Goal: Task Accomplishment & Management: Use online tool/utility

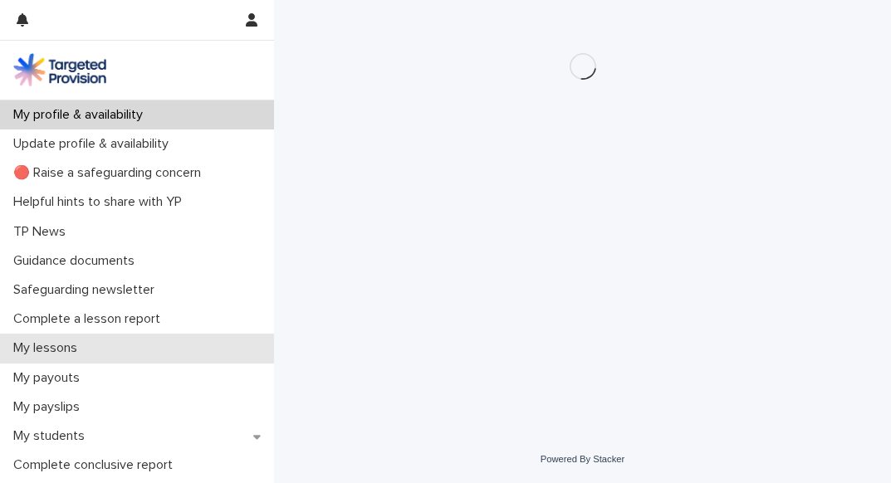
click at [117, 353] on div "My lessons" at bounding box center [137, 348] width 274 height 29
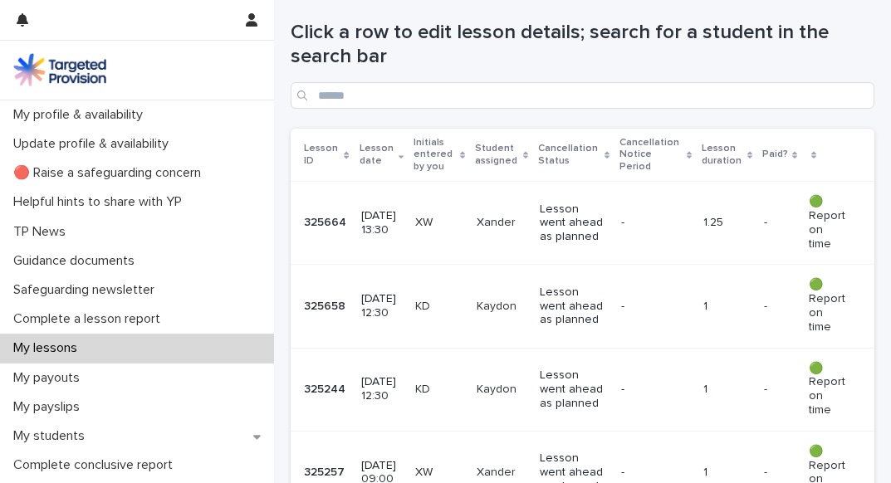
scroll to position [326, 0]
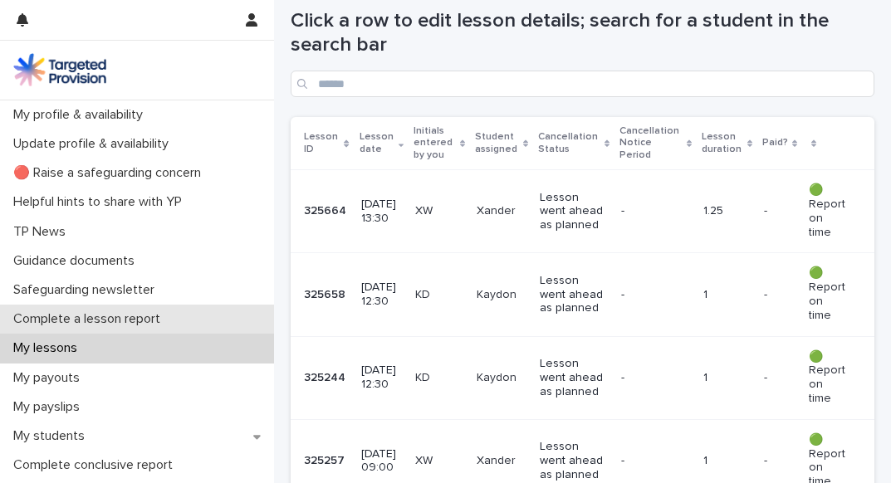
click at [115, 321] on p "Complete a lesson report" at bounding box center [90, 320] width 167 height 16
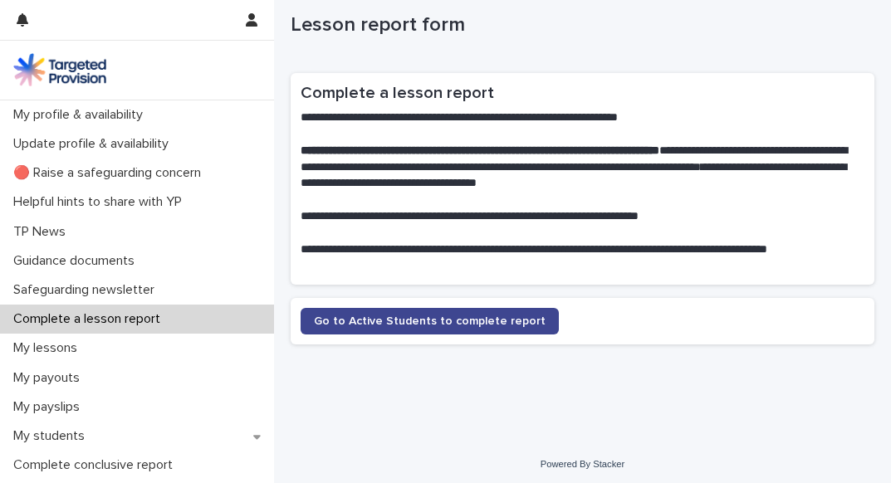
scroll to position [22, 0]
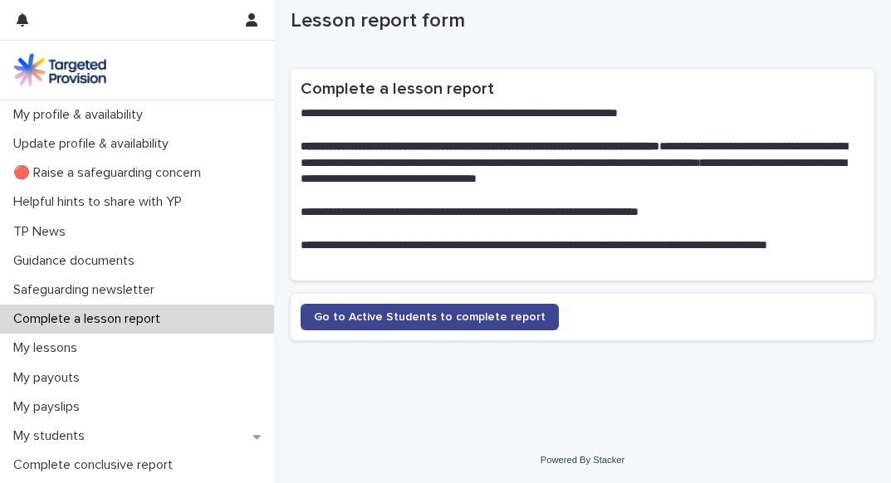
click at [421, 317] on span "Go to Active Students to complete report" at bounding box center [430, 318] width 232 height 12
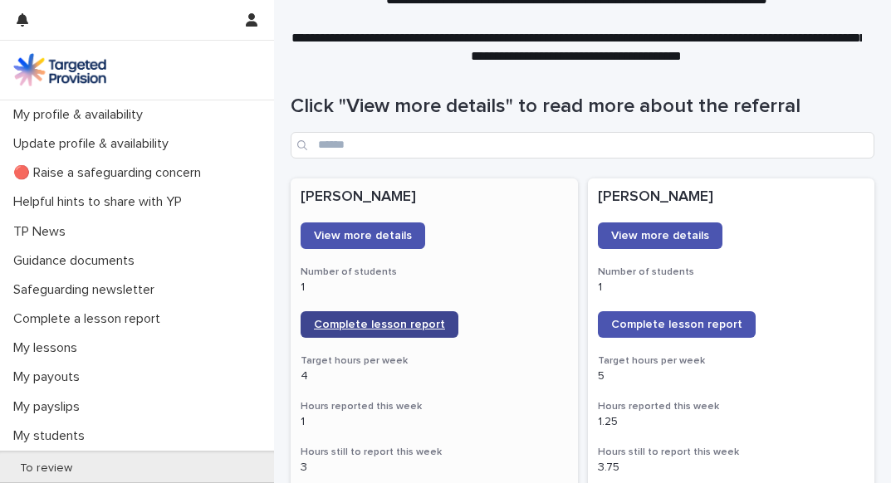
scroll to position [166, 0]
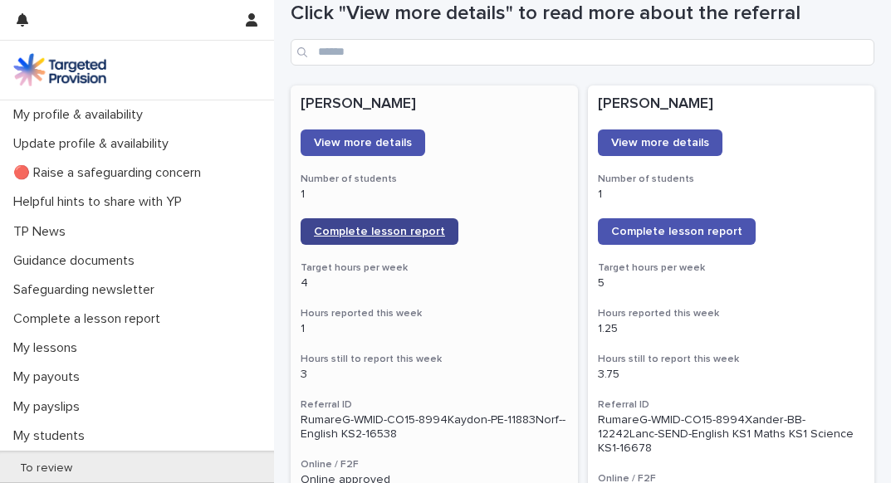
click at [389, 230] on span "Complete lesson report" at bounding box center [379, 232] width 131 height 12
